Goal: Information Seeking & Learning: Learn about a topic

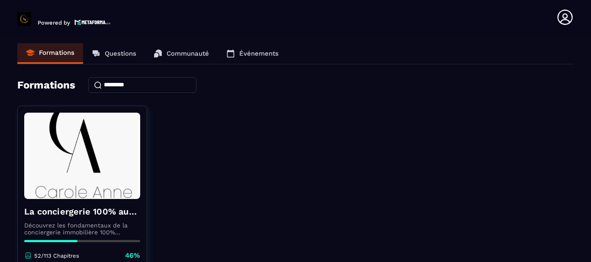
scroll to position [84, 0]
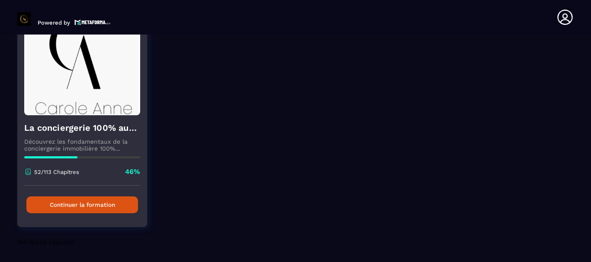
click at [72, 201] on button "Continuer la formation" at bounding box center [82, 205] width 112 height 17
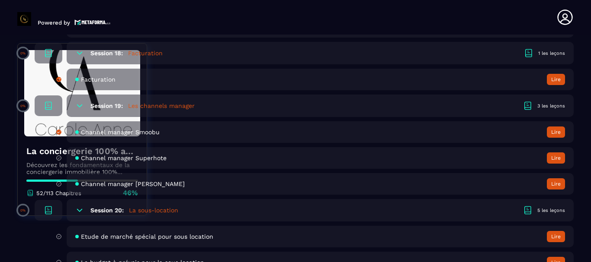
scroll to position [2075, 0]
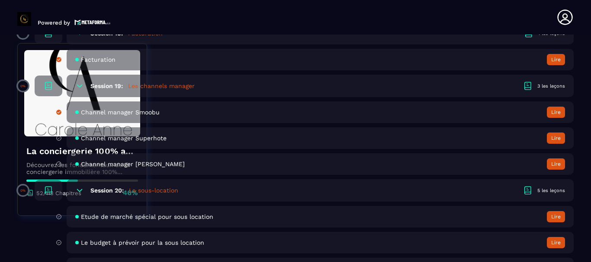
click at [556, 135] on button "Lire" at bounding box center [556, 138] width 18 height 11
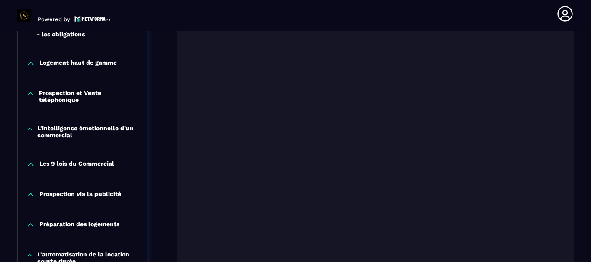
scroll to position [649, 0]
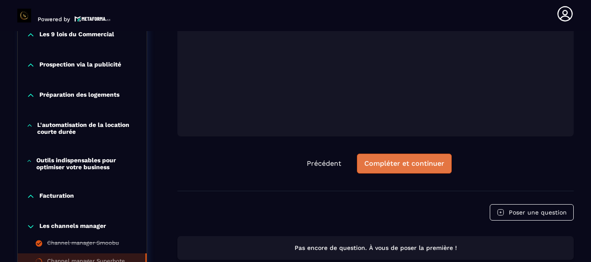
click at [392, 168] on div "Compléter et continuer" at bounding box center [404, 164] width 80 height 9
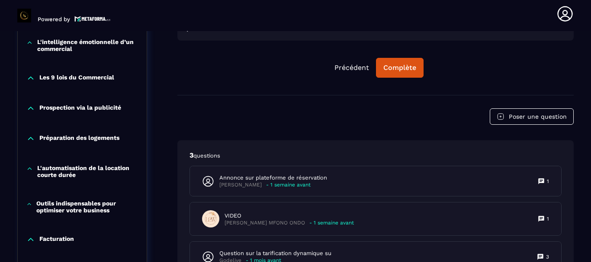
scroll to position [735, 0]
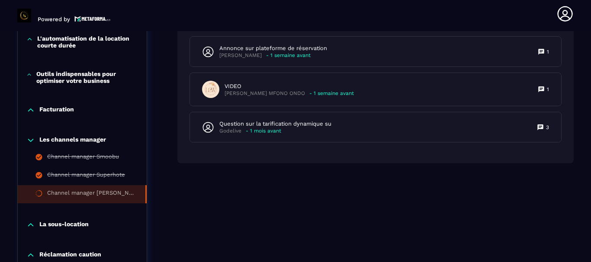
click at [51, 107] on p "Facturation" at bounding box center [56, 110] width 35 height 9
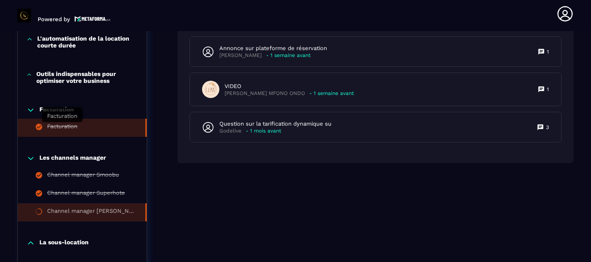
click at [61, 124] on div "Facturation" at bounding box center [62, 128] width 30 height 10
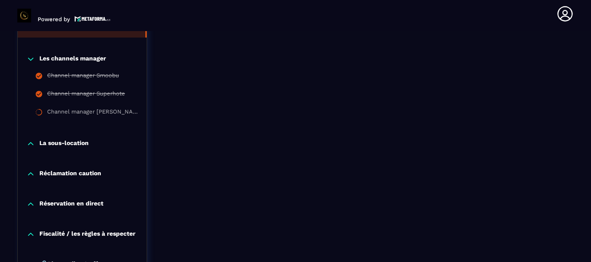
scroll to position [738, 0]
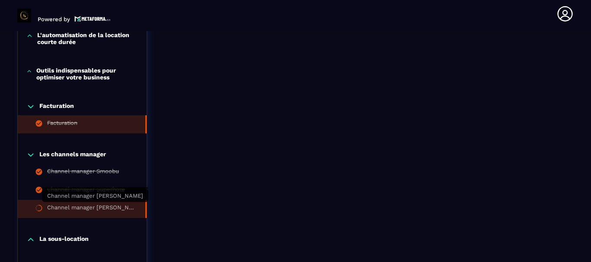
click at [70, 205] on div "Channel manager [PERSON_NAME]" at bounding box center [91, 210] width 89 height 10
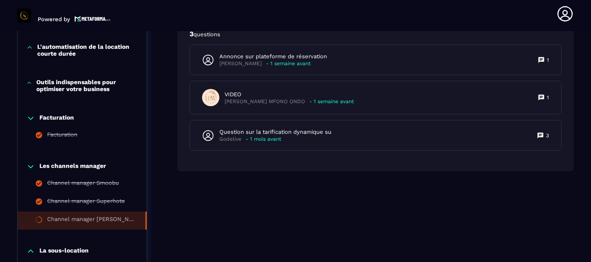
scroll to position [738, 0]
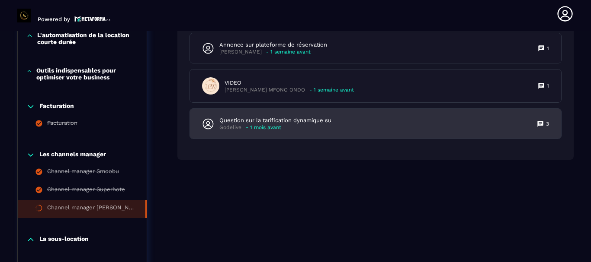
click at [291, 125] on p "Question sur la tarification dynamique su" at bounding box center [275, 121] width 112 height 8
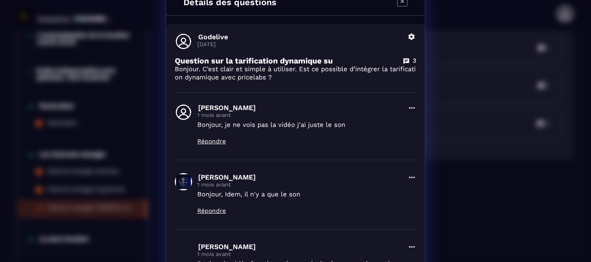
scroll to position [0, 0]
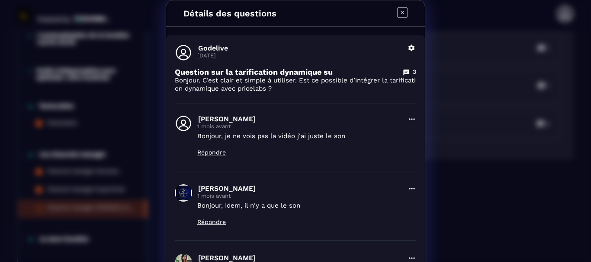
click at [400, 11] on icon "Modal window" at bounding box center [402, 12] width 10 height 10
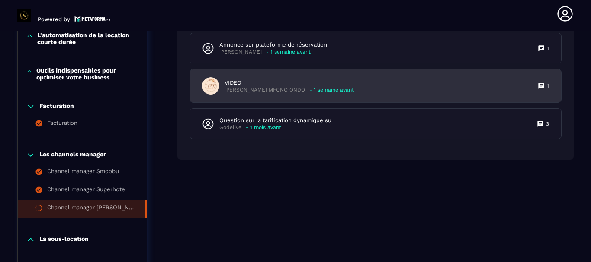
click at [267, 86] on p "VIDEO" at bounding box center [288, 83] width 129 height 8
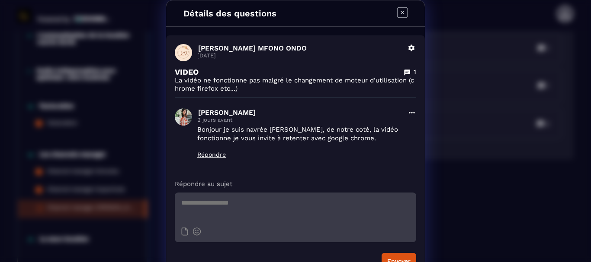
click at [397, 12] on icon "Modal window" at bounding box center [402, 12] width 10 height 10
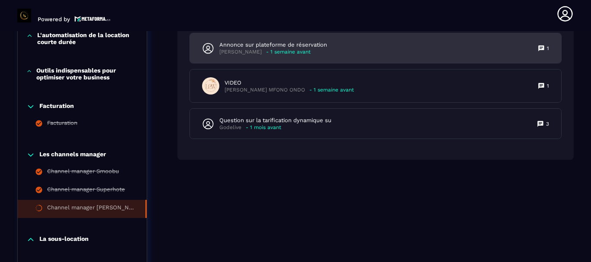
click at [346, 46] on div "Annonce sur plateforme de réservation [PERSON_NAME] - 1 semaine avant 1" at bounding box center [375, 48] width 371 height 30
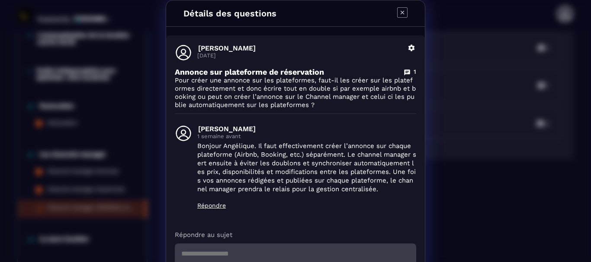
click at [402, 9] on icon "Modal window" at bounding box center [402, 12] width 10 height 10
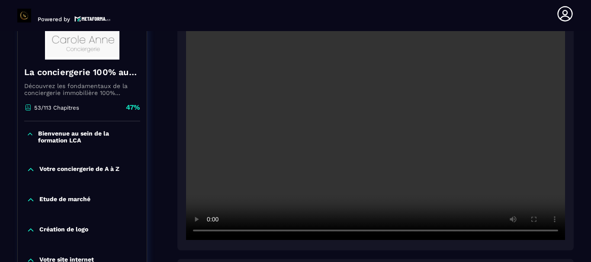
scroll to position [130, 0]
